Goal: Find specific page/section: Find specific page/section

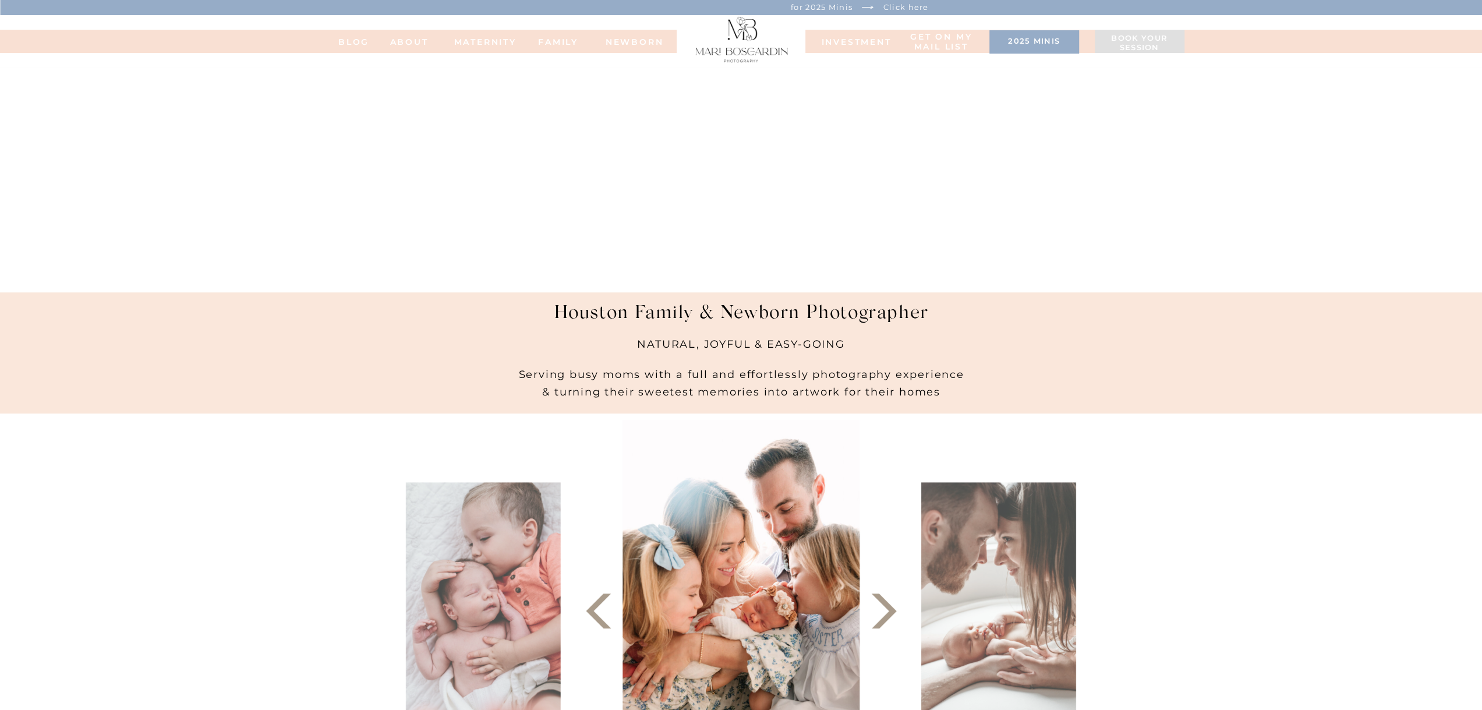
click at [1035, 44] on h3 "2025 minis" at bounding box center [1034, 43] width 78 height 12
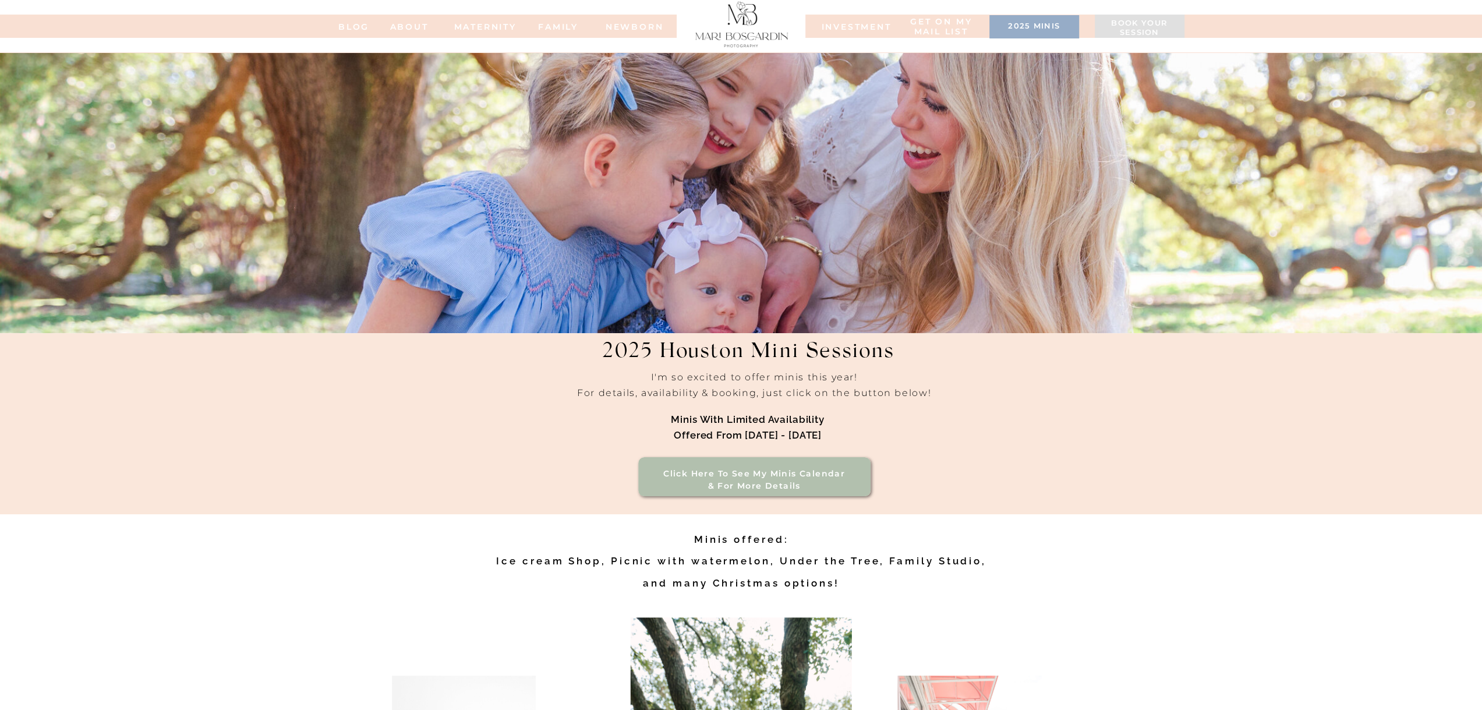
click at [1041, 29] on h3 "2025 minis" at bounding box center [1034, 28] width 78 height 12
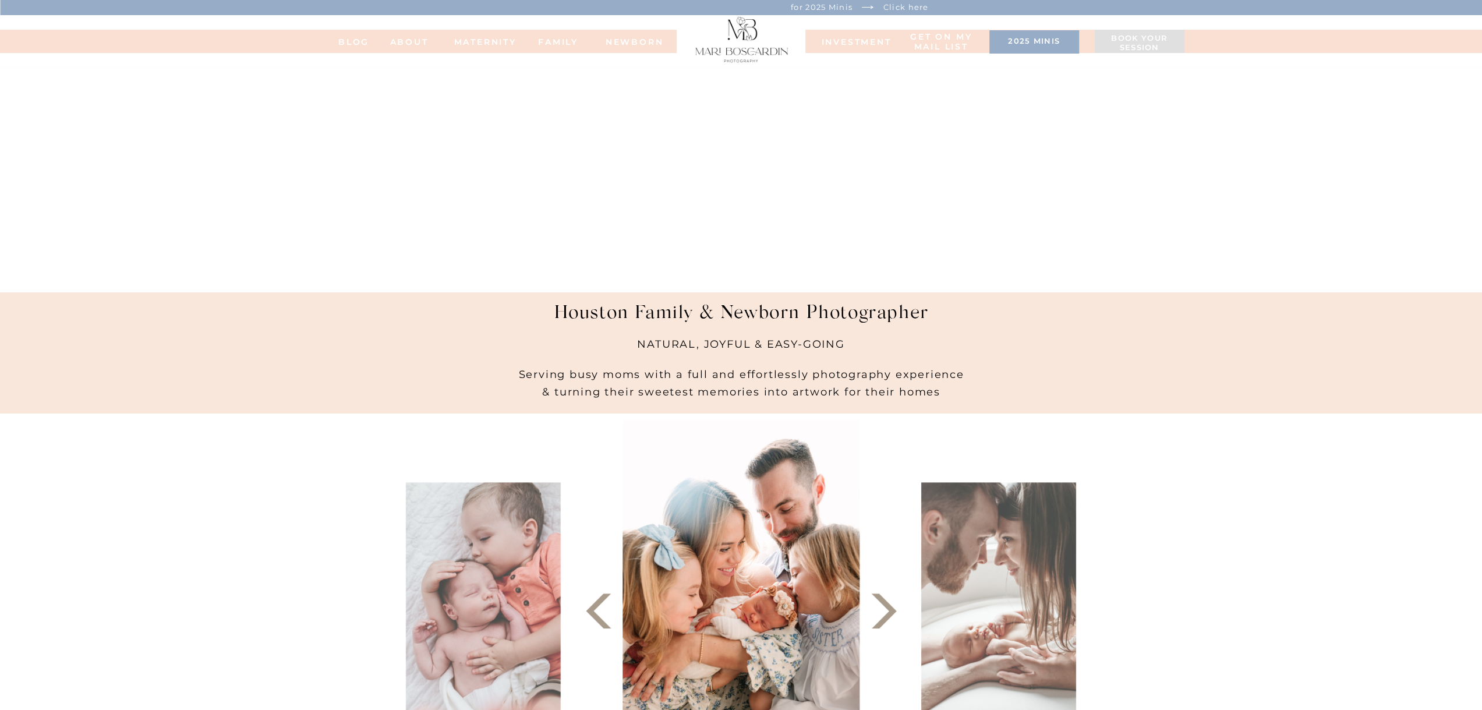
click at [1017, 43] on h3 "2025 minis" at bounding box center [1034, 43] width 78 height 12
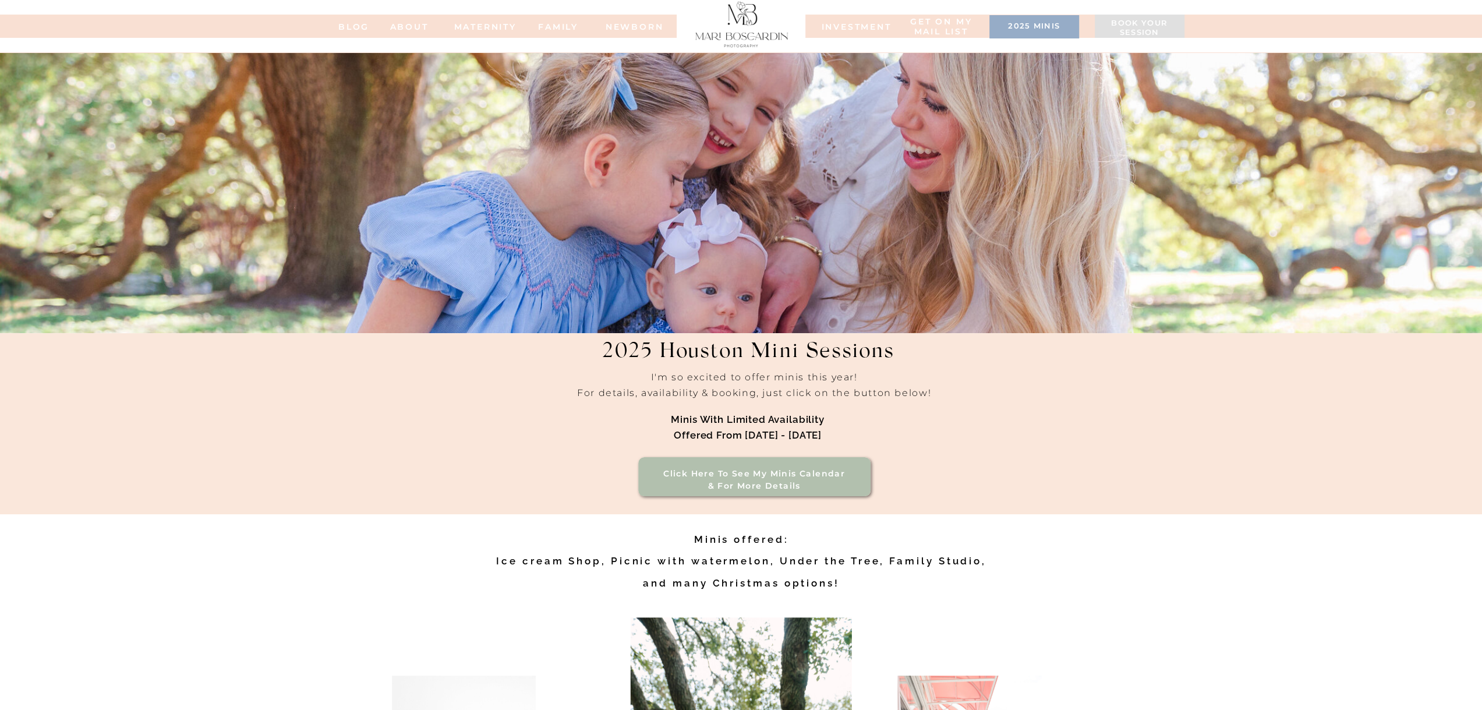
click at [1030, 27] on h3 "2025 minis" at bounding box center [1034, 28] width 78 height 12
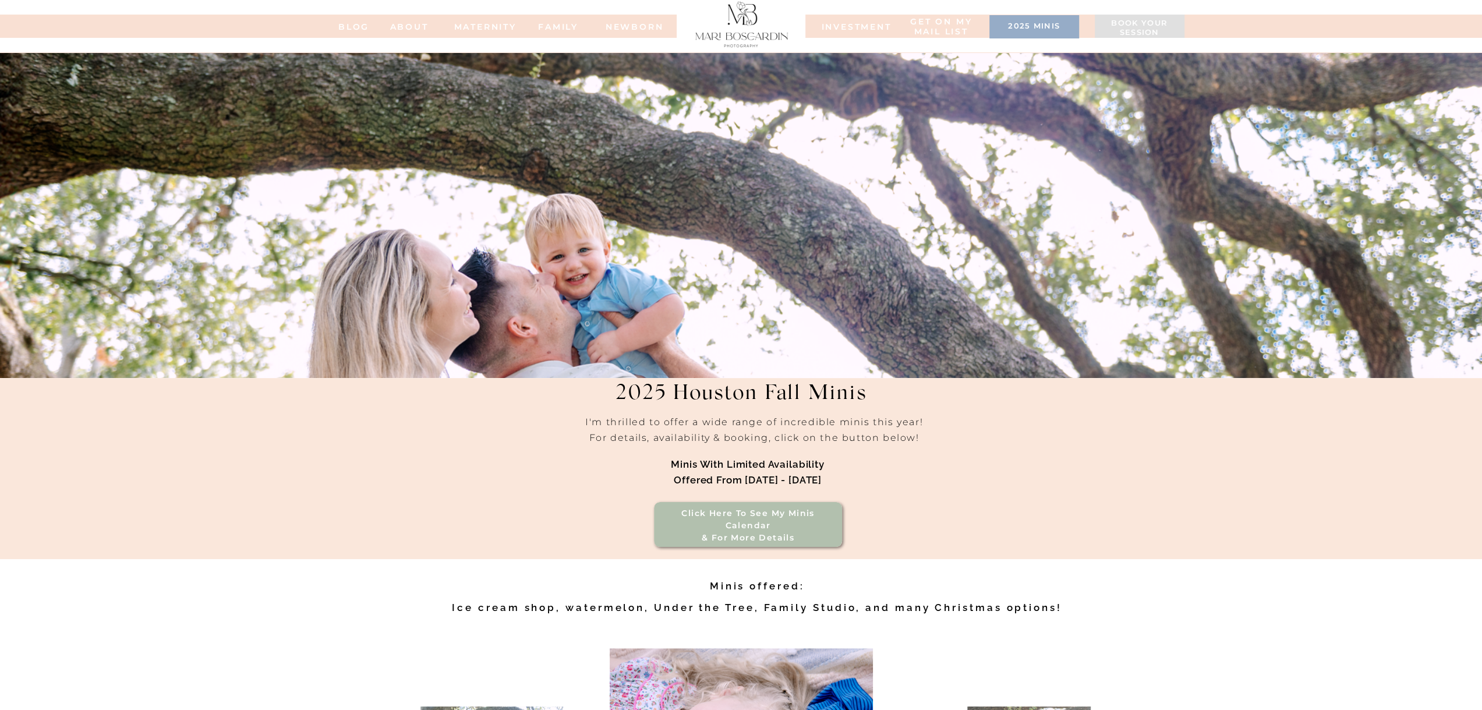
click at [772, 28] on div at bounding box center [741, 22] width 103 height 49
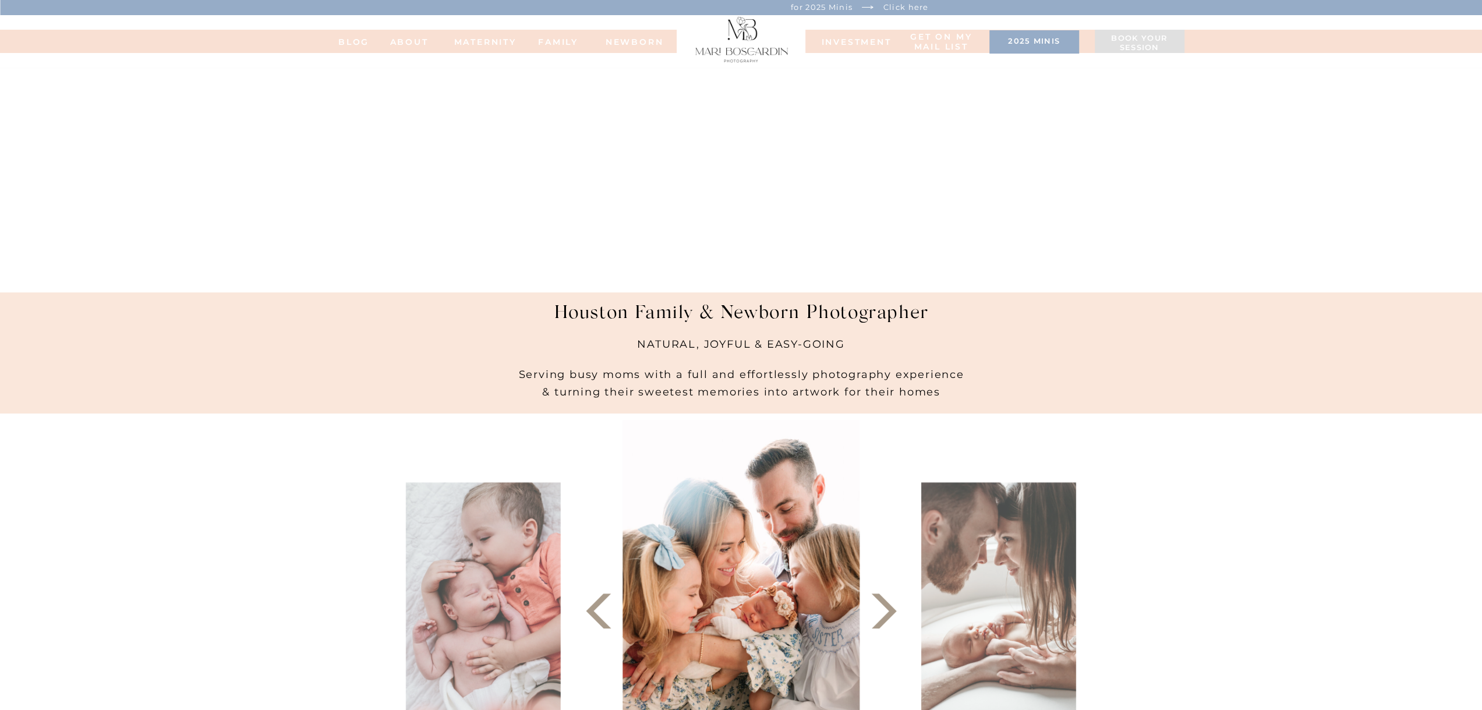
click at [1017, 44] on h3 "2025 minis" at bounding box center [1034, 43] width 78 height 12
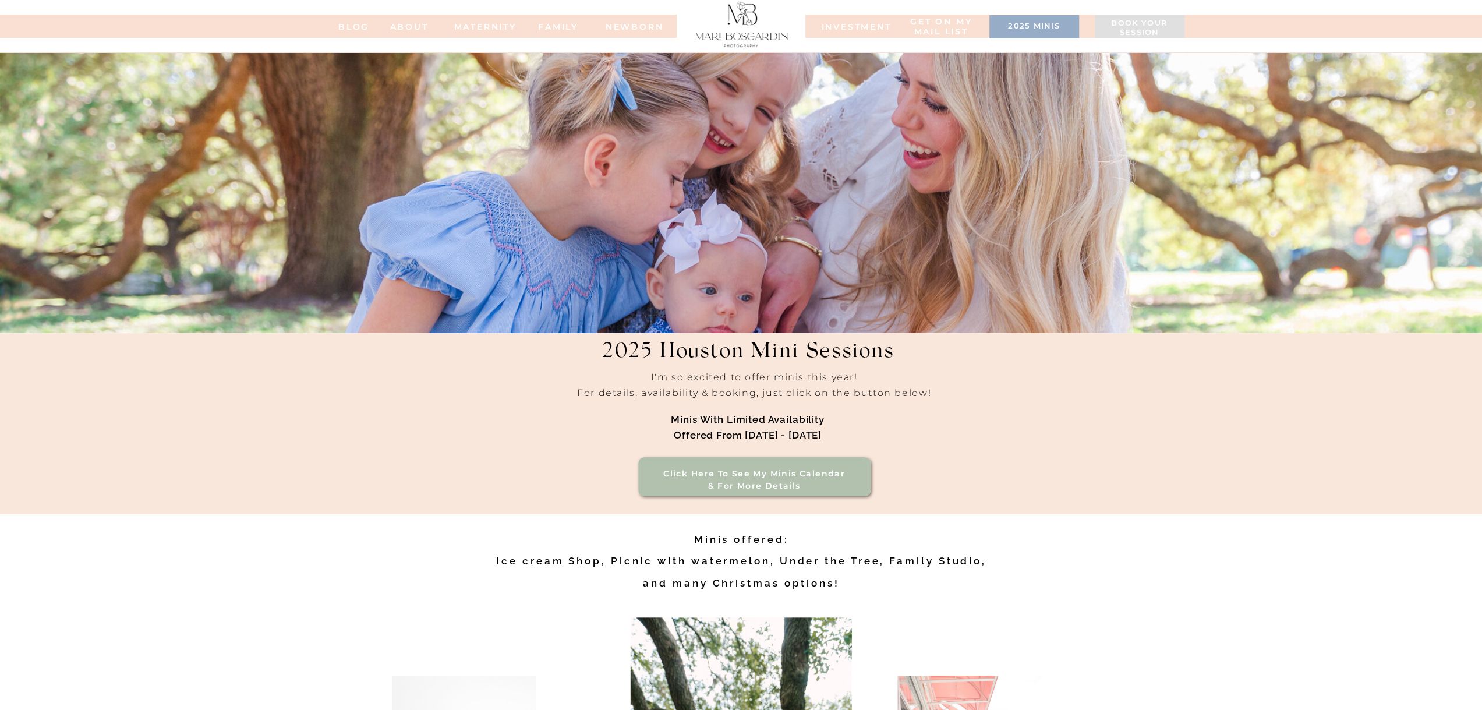
click at [726, 24] on div at bounding box center [741, 22] width 103 height 49
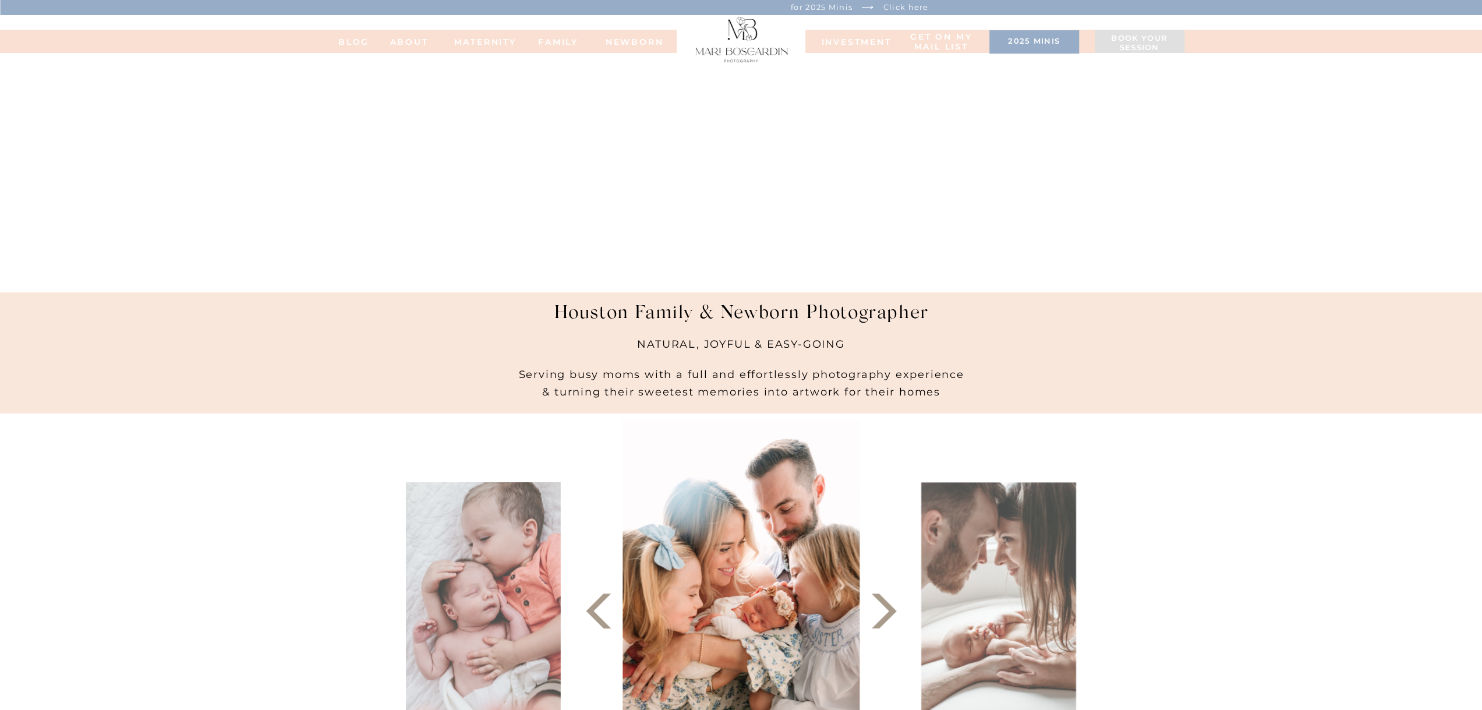
click at [1006, 34] on div at bounding box center [1034, 41] width 90 height 23
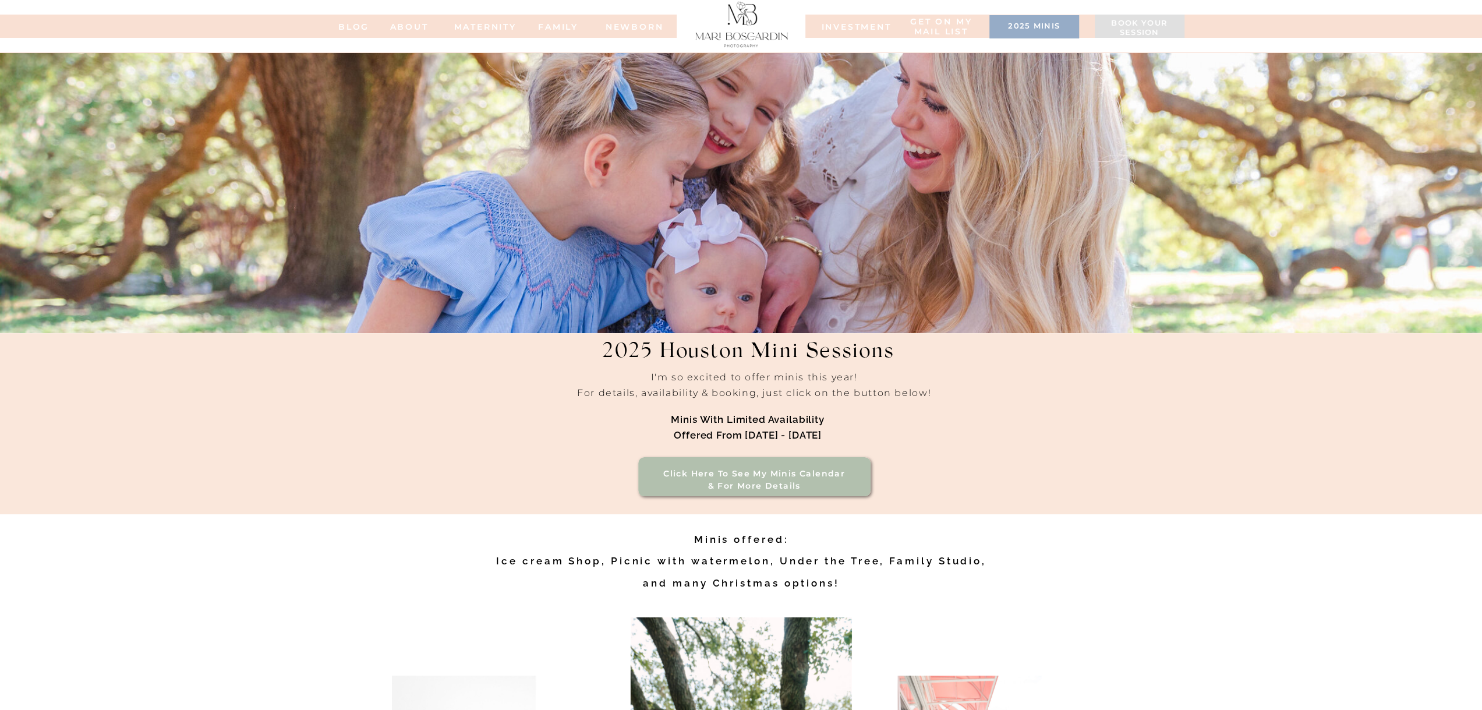
click at [1017, 29] on h3 "2025 minis" at bounding box center [1034, 28] width 78 height 12
